Goal: Leave review/rating

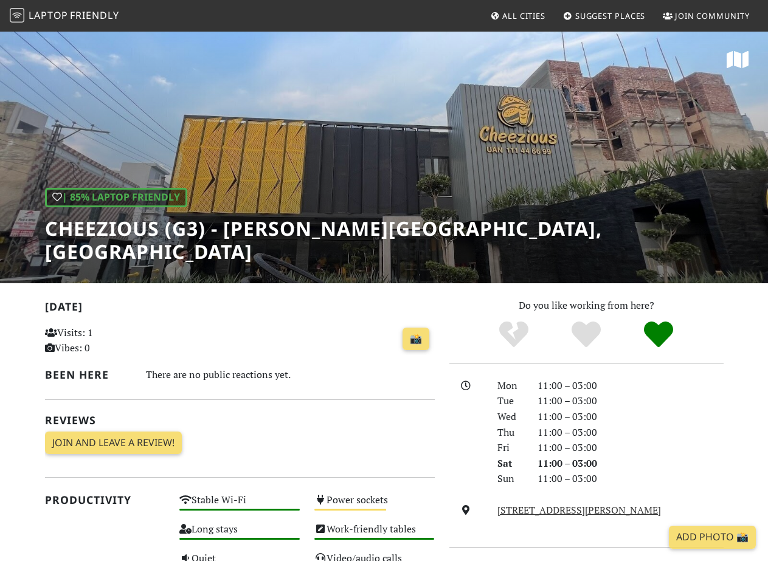
scroll to position [491, 0]
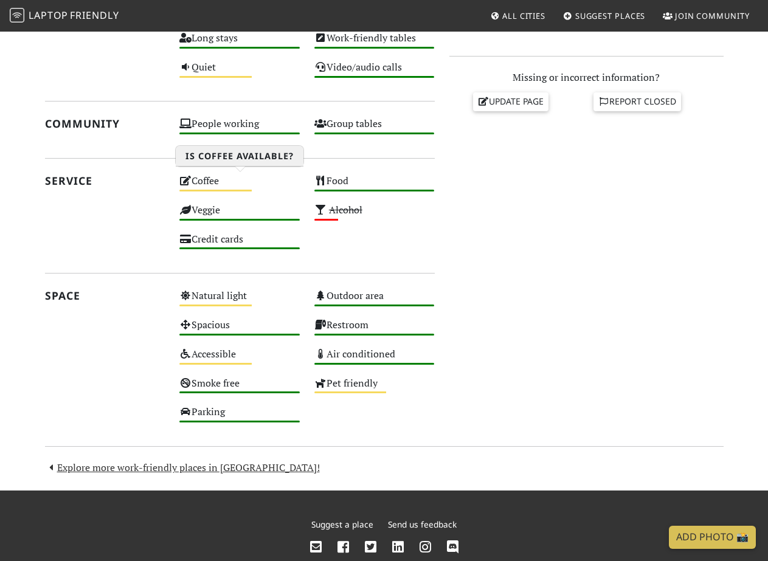
click at [237, 187] on div "Coffee Medium" at bounding box center [239, 186] width 135 height 29
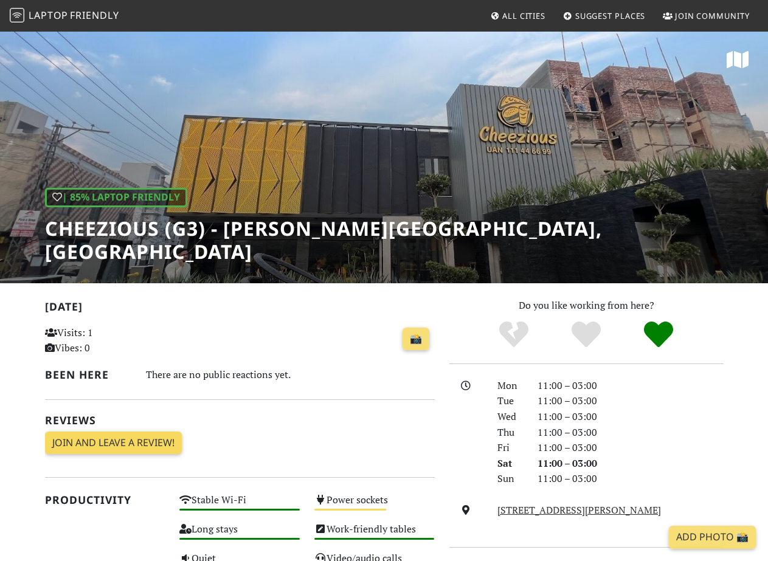
click at [139, 446] on link "Join and leave a review!" at bounding box center [113, 443] width 137 height 23
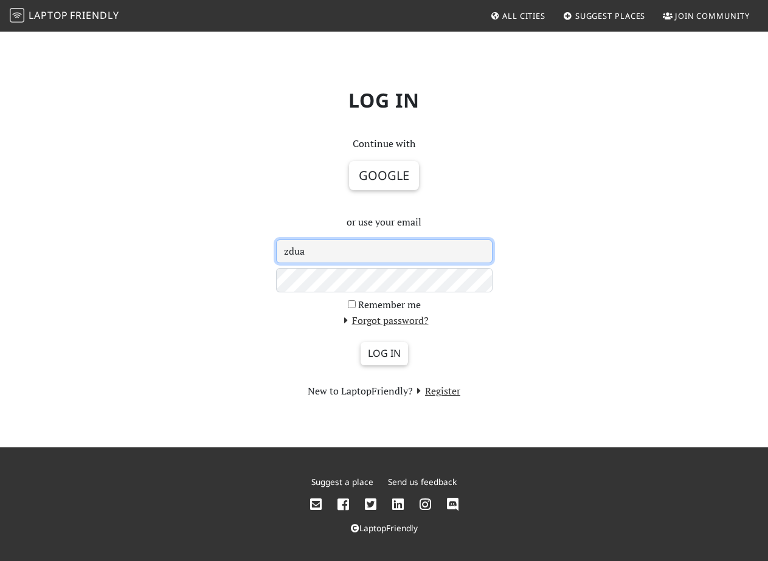
click at [373, 254] on input "zdua" at bounding box center [384, 252] width 216 height 24
type input "[EMAIL_ADDRESS][DOMAIN_NAME]"
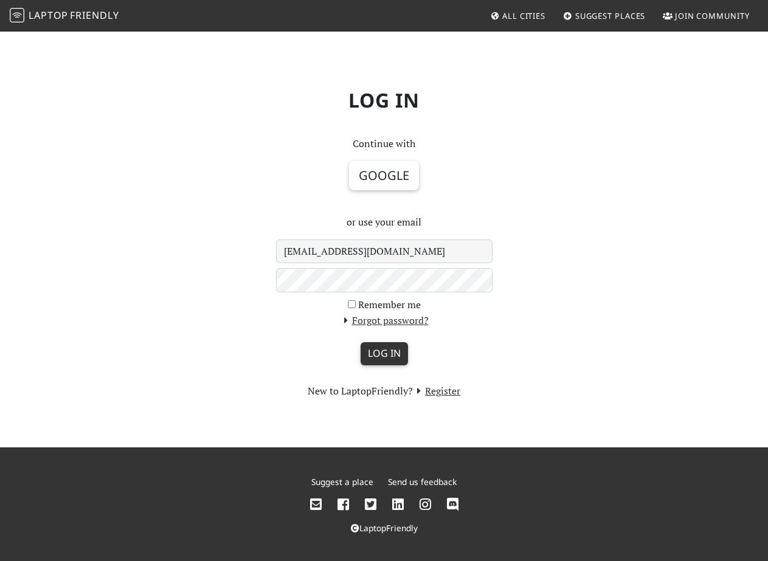
click at [397, 352] on input "Log in" at bounding box center [383, 353] width 47 height 23
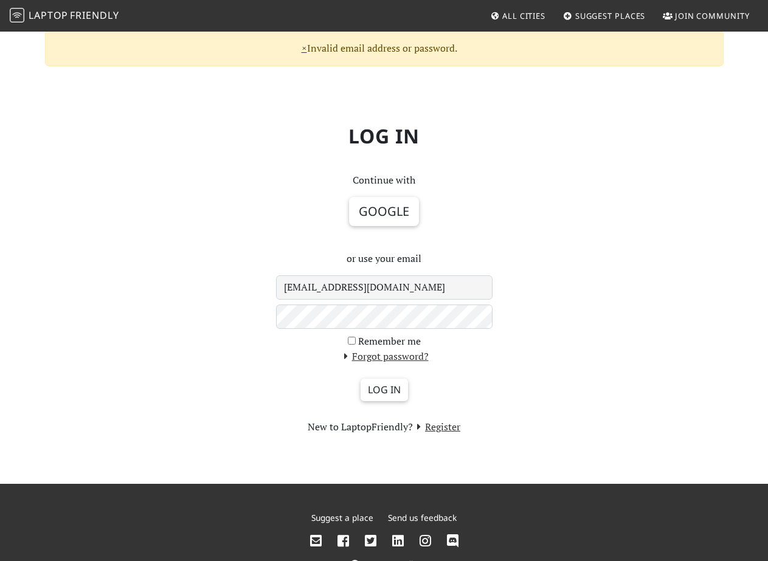
click at [358, 272] on div "Continue with Google or use your email zdua671@gmail.com Remember me Forgot pas…" at bounding box center [384, 304] width 231 height 263
click at [402, 283] on input "[EMAIL_ADDRESS][DOMAIN_NAME]" at bounding box center [384, 287] width 216 height 24
click at [394, 398] on input "Log in" at bounding box center [383, 390] width 47 height 23
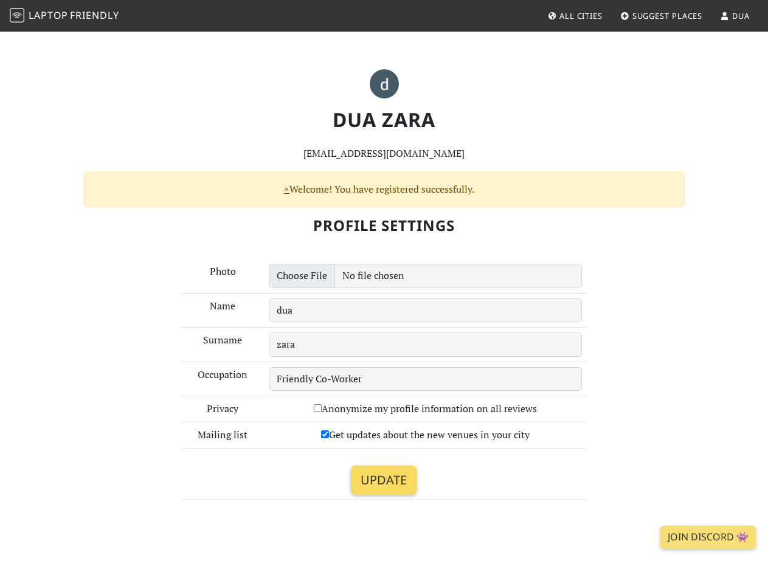
click at [382, 477] on input "Update" at bounding box center [384, 480] width 66 height 29
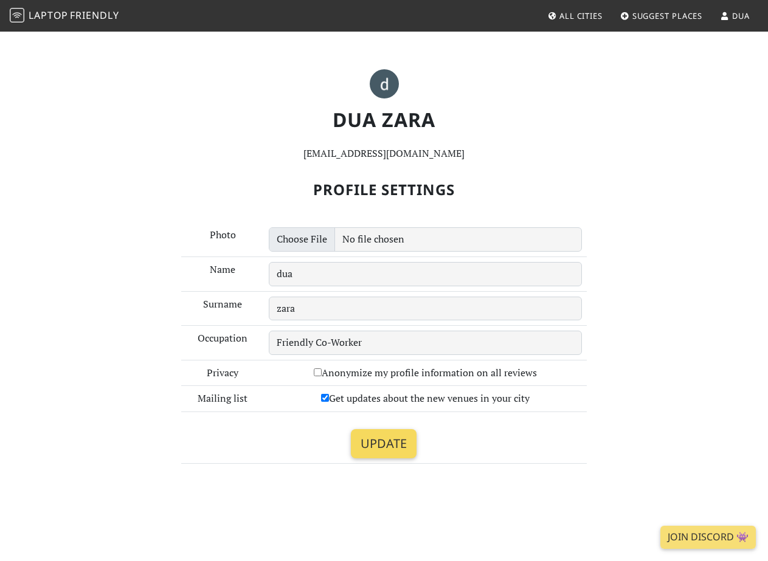
click at [364, 447] on input "Update" at bounding box center [384, 443] width 66 height 29
click at [720, 537] on link "Join Discord 👾" at bounding box center [707, 537] width 95 height 23
